Goal: Find specific page/section: Find specific page/section

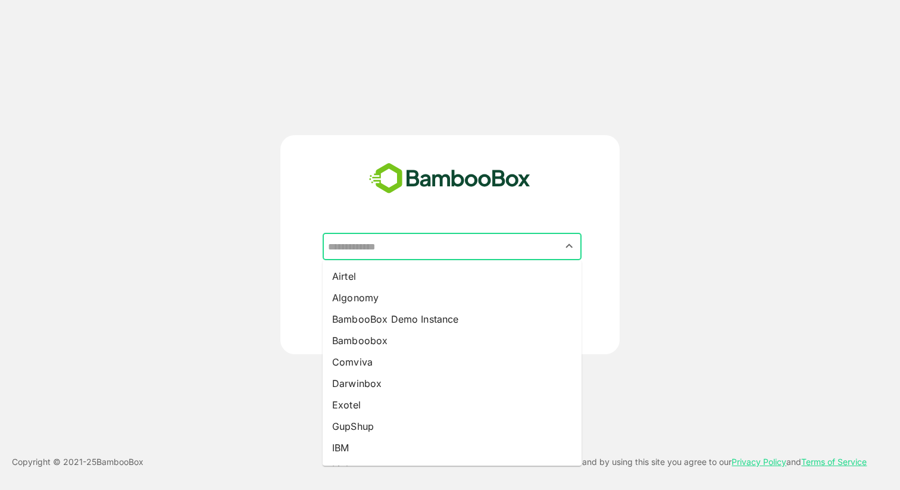
click at [415, 249] on input "text" at bounding box center [452, 246] width 254 height 23
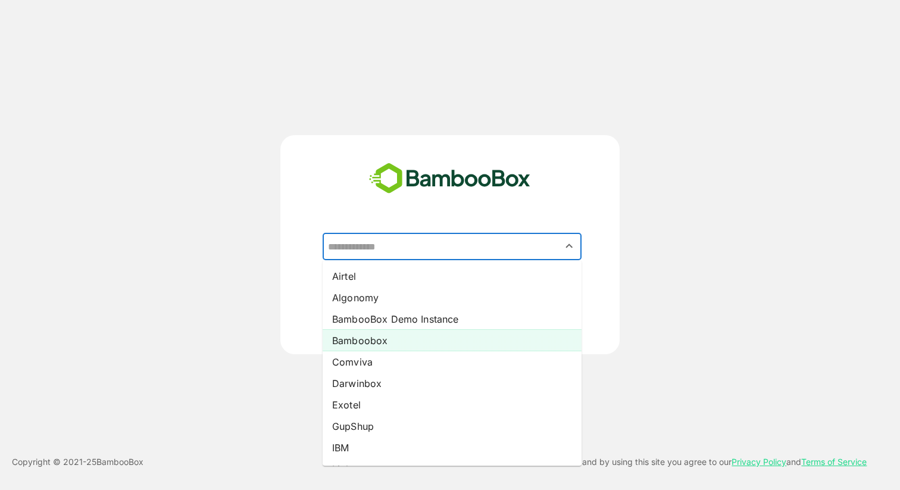
click at [390, 342] on li "Bamboobox" at bounding box center [452, 340] width 259 height 21
type input "*********"
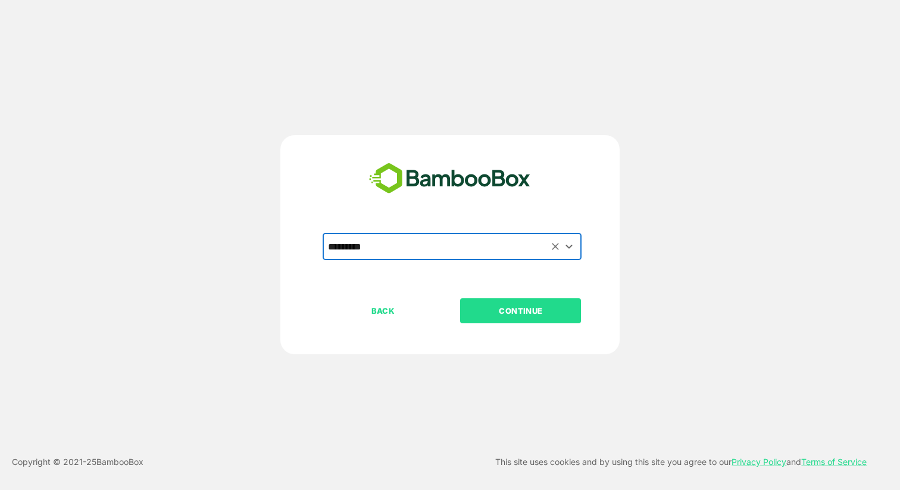
click at [492, 320] on button "CONTINUE" at bounding box center [520, 310] width 121 height 25
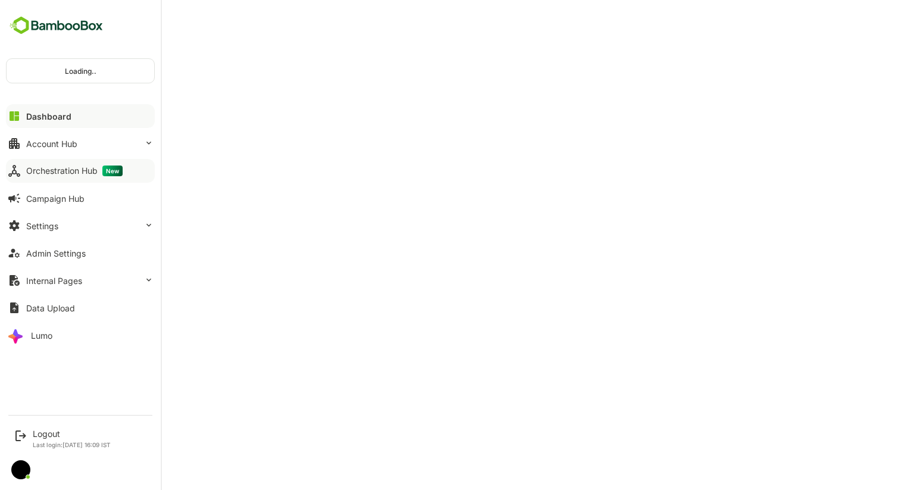
click at [57, 170] on div "Orchestration Hub New" at bounding box center [74, 170] width 96 height 11
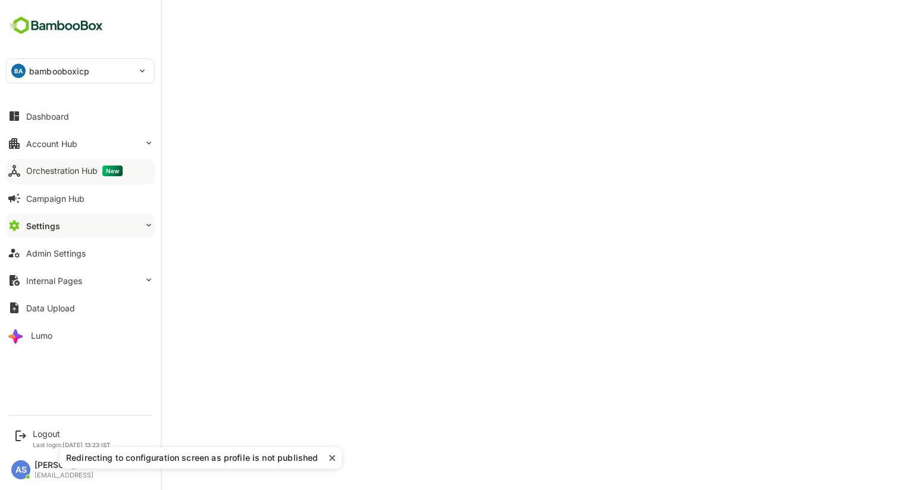
click at [57, 170] on div "Orchestration Hub New" at bounding box center [74, 170] width 96 height 11
